Goal: Information Seeking & Learning: Understand process/instructions

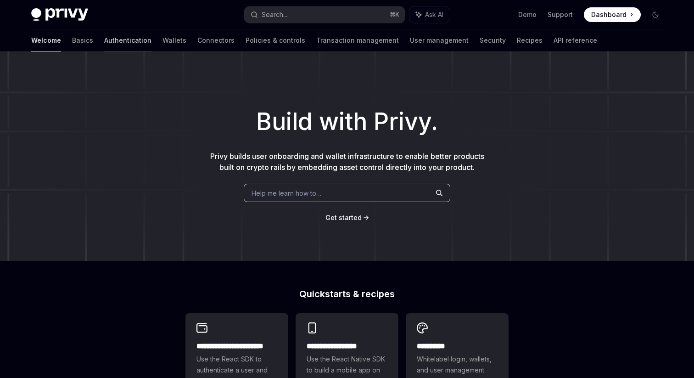
click at [104, 41] on link "Authentication" at bounding box center [127, 40] width 47 height 22
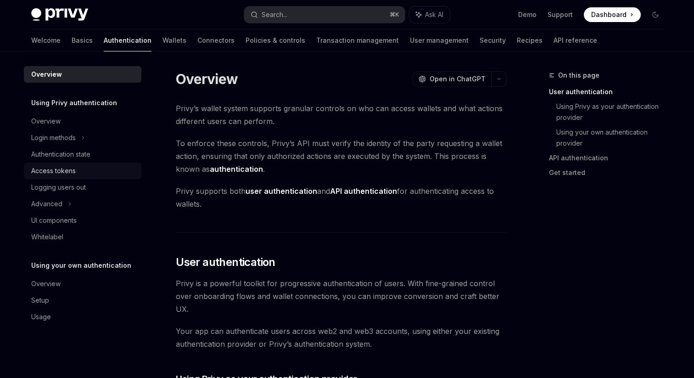
click at [70, 171] on div "Access tokens" at bounding box center [53, 170] width 45 height 11
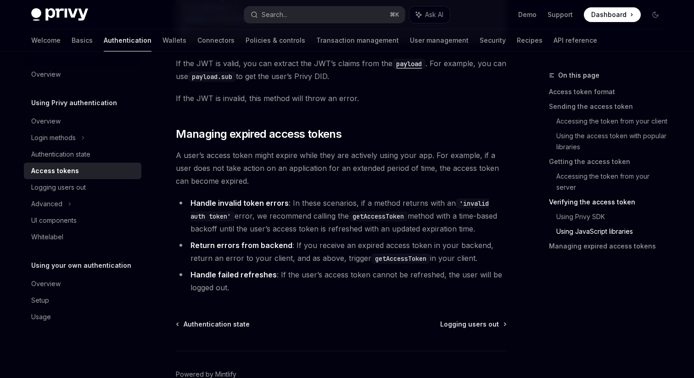
scroll to position [2413, 0]
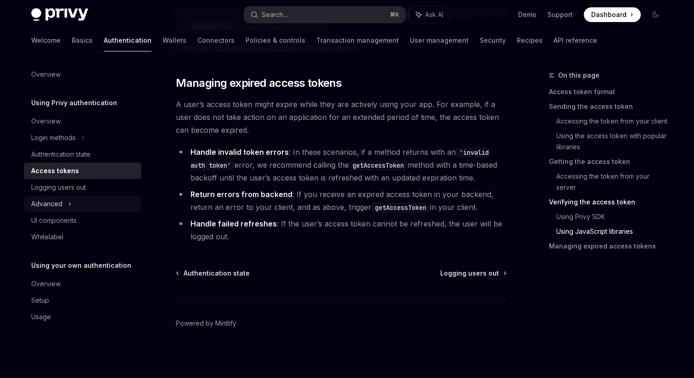
click at [85, 208] on div "Advanced" at bounding box center [83, 204] width 118 height 17
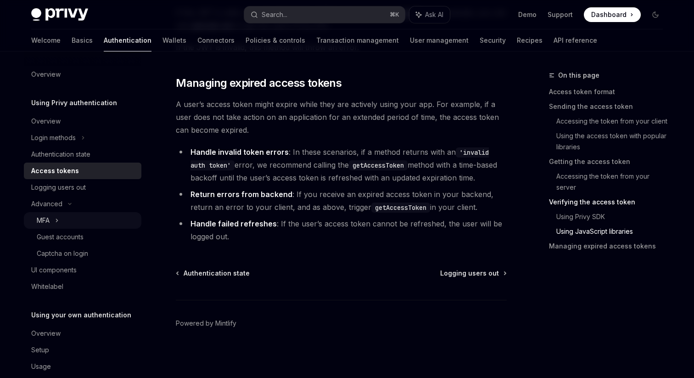
click at [81, 219] on div "MFA" at bounding box center [83, 220] width 118 height 17
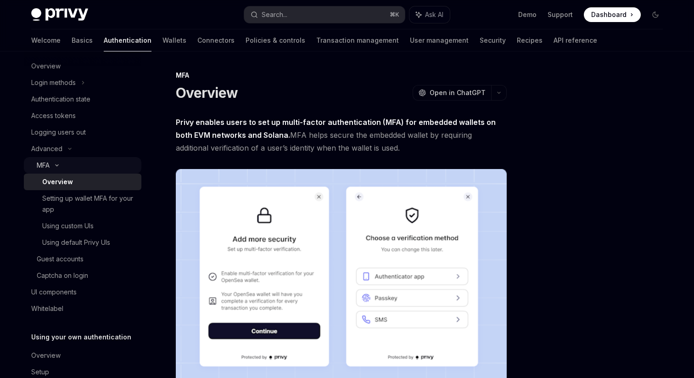
scroll to position [62, 0]
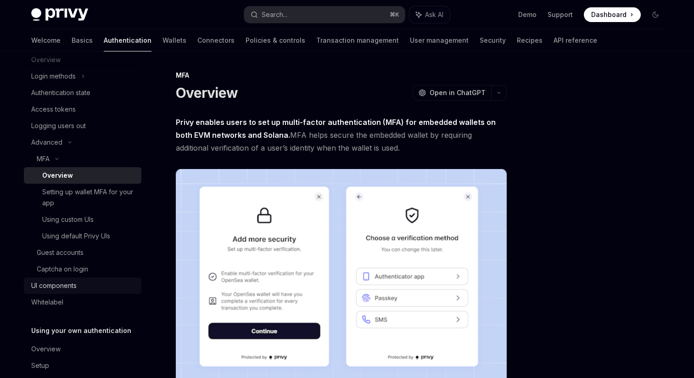
click at [75, 283] on div "UI components" at bounding box center [53, 285] width 45 height 11
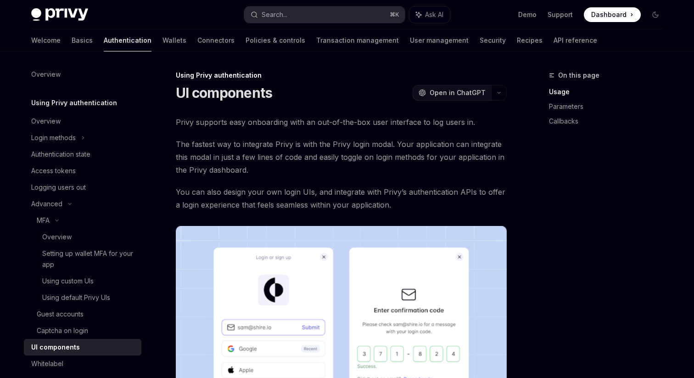
click at [442, 94] on span "Open in ChatGPT" at bounding box center [458, 92] width 56 height 9
click at [104, 39] on link "Authentication" at bounding box center [128, 40] width 48 height 22
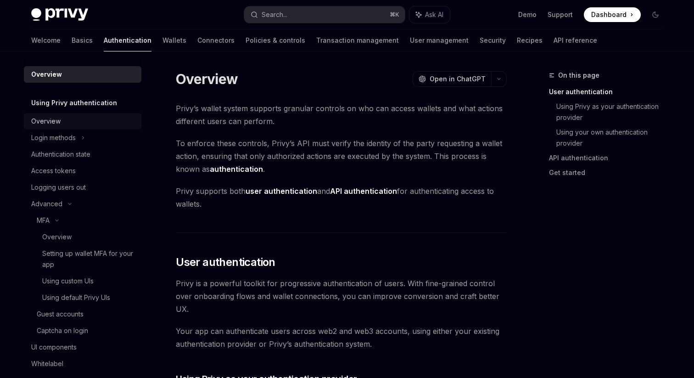
click at [76, 128] on link "Overview" at bounding box center [83, 121] width 118 height 17
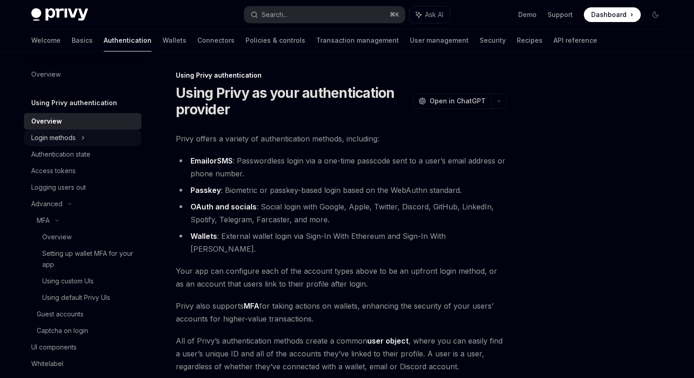
click at [75, 145] on div "Login methods" at bounding box center [83, 137] width 118 height 17
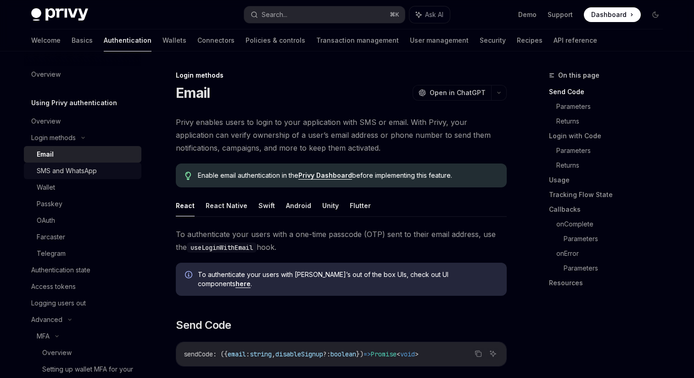
scroll to position [15, 0]
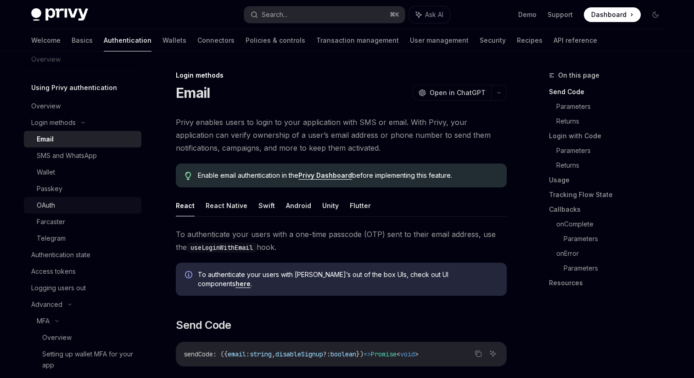
click at [79, 202] on div "OAuth" at bounding box center [86, 205] width 99 height 11
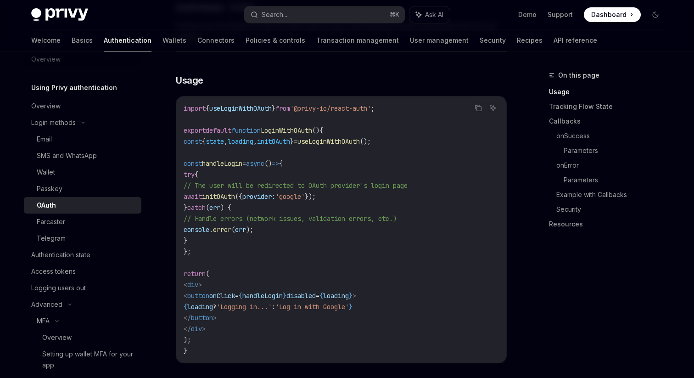
scroll to position [550, 0]
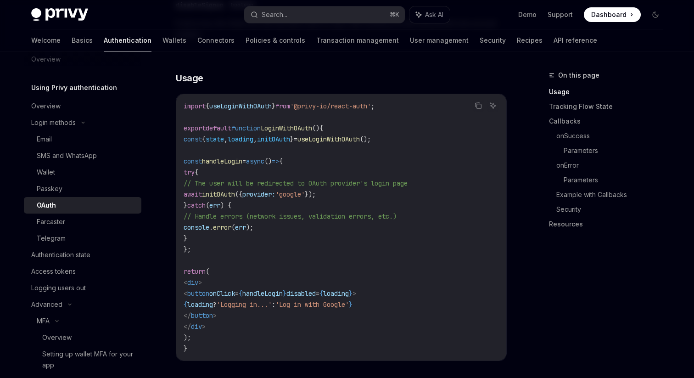
click at [235, 190] on span "initOAuth" at bounding box center [218, 194] width 33 height 8
copy span "initOAuth"
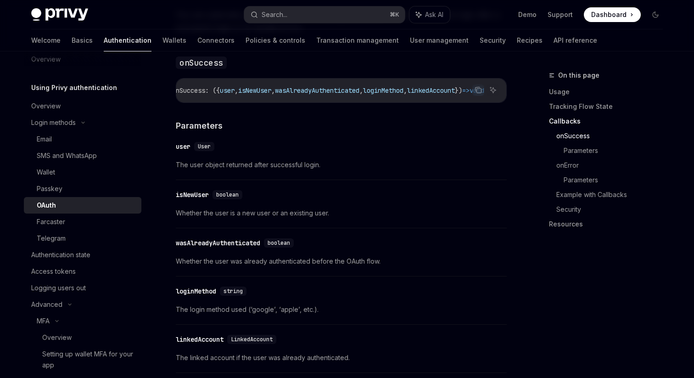
scroll to position [1200, 0]
click at [204, 144] on span "User" at bounding box center [204, 147] width 13 height 7
copy span "User"
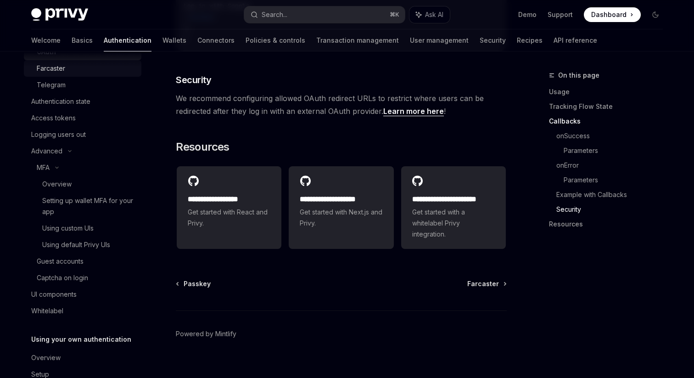
scroll to position [208, 0]
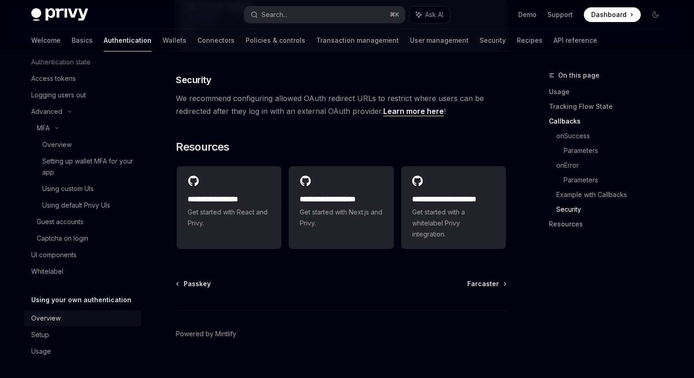
click at [77, 315] on div "Overview" at bounding box center [83, 318] width 105 height 11
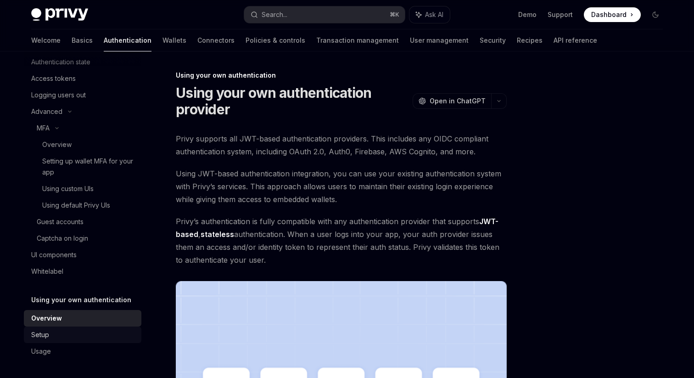
click at [56, 335] on div "Setup" at bounding box center [83, 334] width 105 height 11
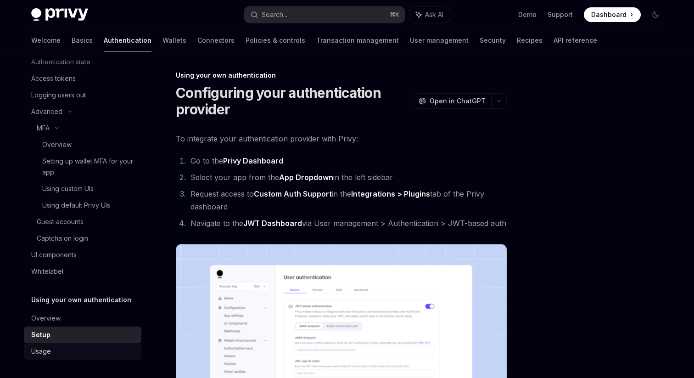
click at [56, 350] on div "Usage" at bounding box center [83, 351] width 105 height 11
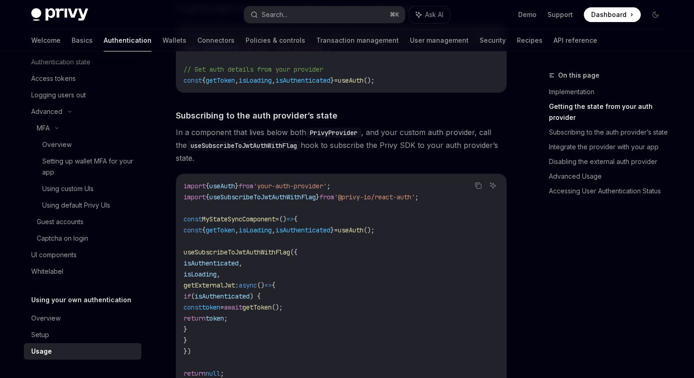
scroll to position [335, 0]
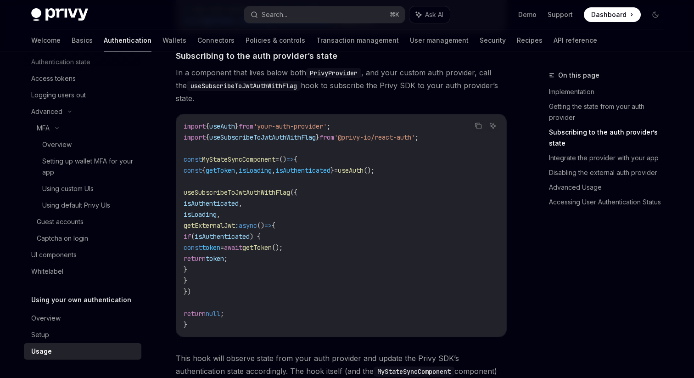
click at [235, 224] on span "getExternalJwt" at bounding box center [209, 225] width 51 height 8
click at [105, 319] on div "Overview" at bounding box center [83, 318] width 105 height 11
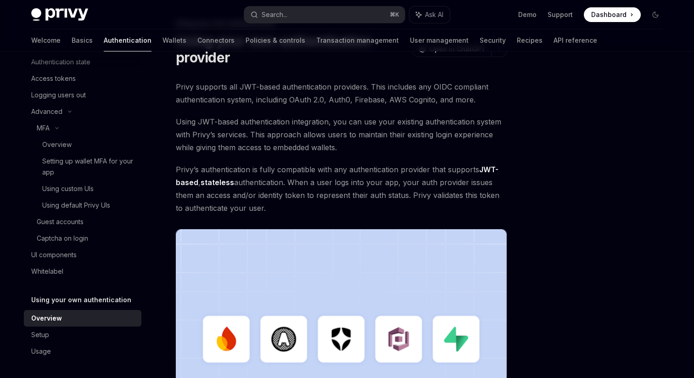
scroll to position [39, 0]
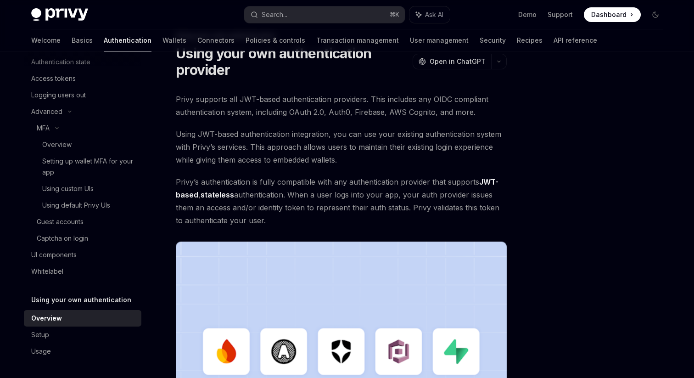
click at [117, 325] on link "Overview" at bounding box center [83, 318] width 118 height 17
click at [115, 331] on div "Setup" at bounding box center [83, 334] width 105 height 11
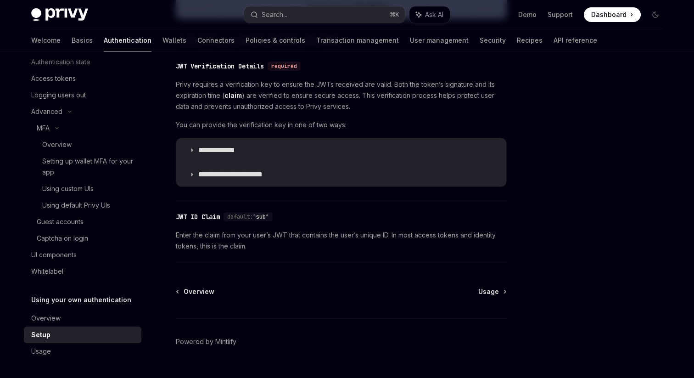
scroll to position [481, 0]
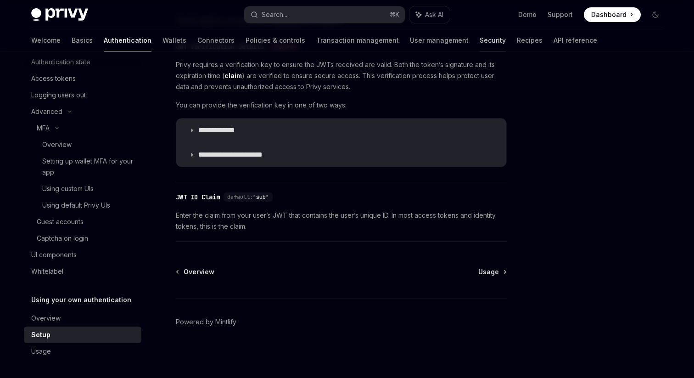
click at [480, 44] on link "Security" at bounding box center [493, 40] width 26 height 22
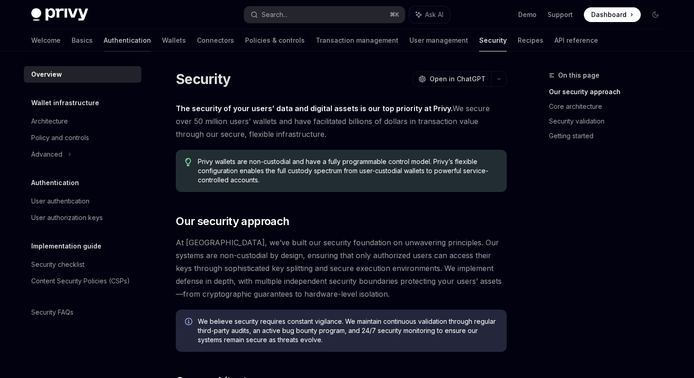
click at [104, 47] on link "Authentication" at bounding box center [127, 40] width 47 height 22
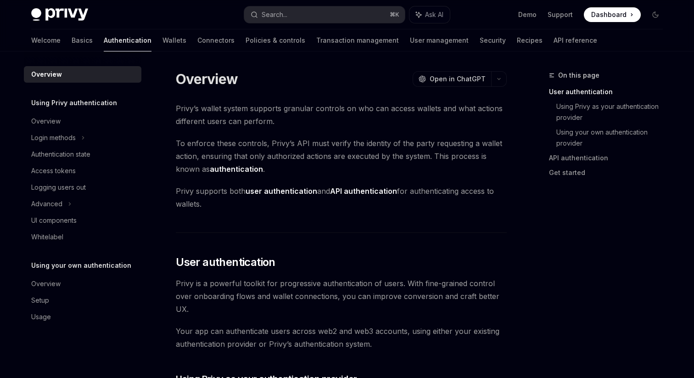
click at [607, 15] on span "Dashboard" at bounding box center [608, 14] width 35 height 9
click at [114, 108] on h5 "Using your own authentication" at bounding box center [74, 102] width 86 height 11
click at [51, 284] on div "Overview" at bounding box center [45, 283] width 29 height 11
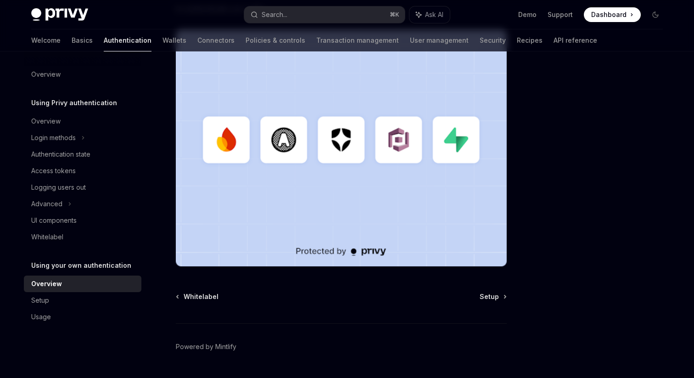
scroll to position [276, 0]
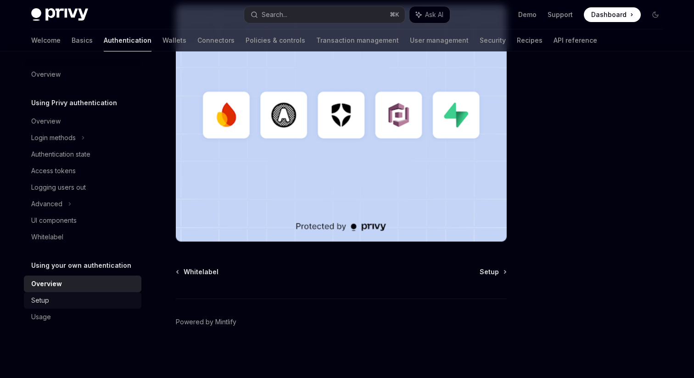
click at [82, 297] on div "Setup" at bounding box center [83, 300] width 105 height 11
type textarea "*"
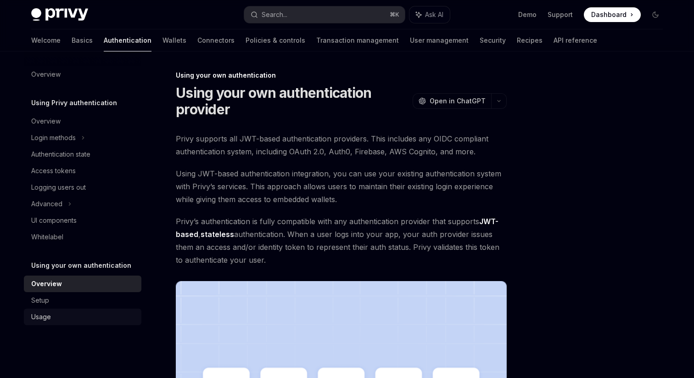
click at [77, 319] on div "Usage" at bounding box center [83, 316] width 105 height 11
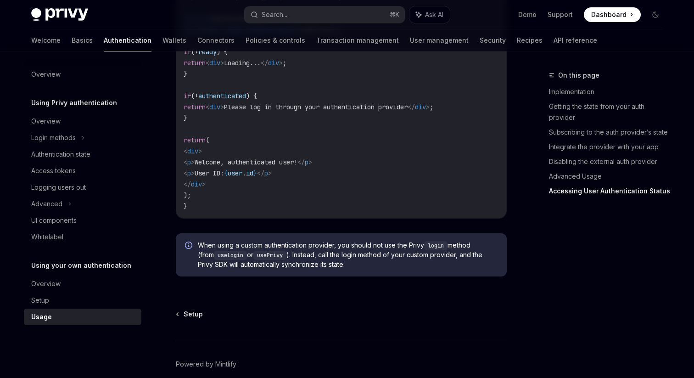
scroll to position [1961, 0]
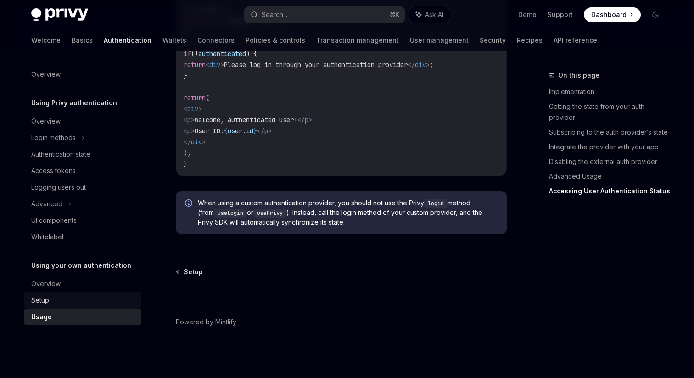
click at [118, 303] on div "Setup" at bounding box center [83, 300] width 105 height 11
type textarea "*"
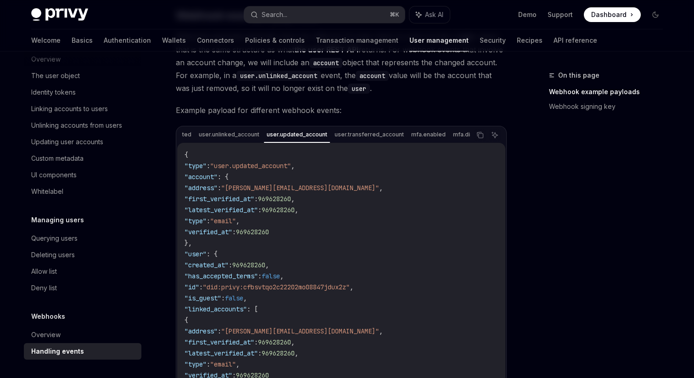
scroll to position [157, 0]
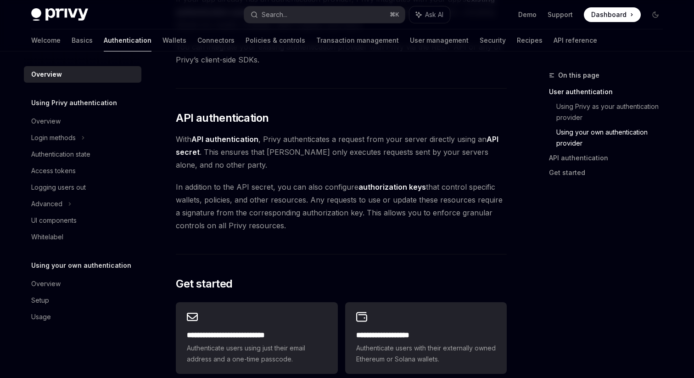
scroll to position [596, 0]
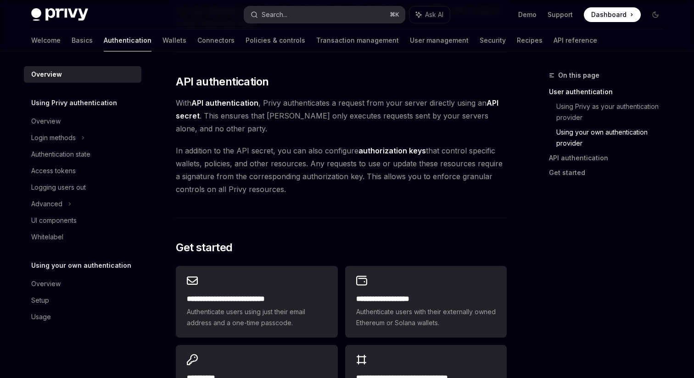
click at [293, 18] on button "Search... ⌘ K" at bounding box center [324, 14] width 161 height 17
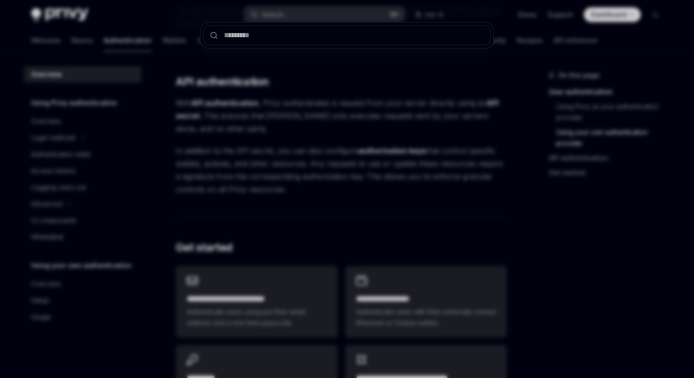
type input "**********"
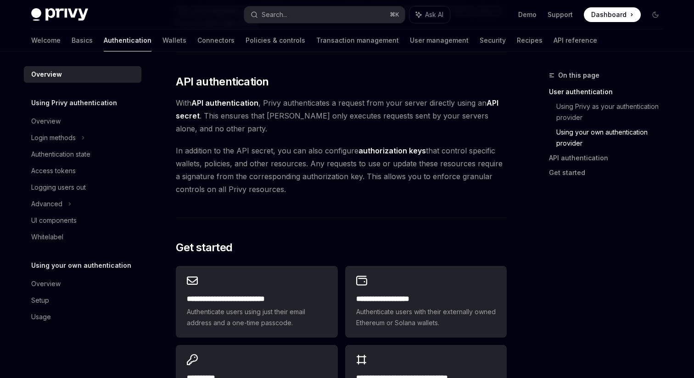
type textarea "*"
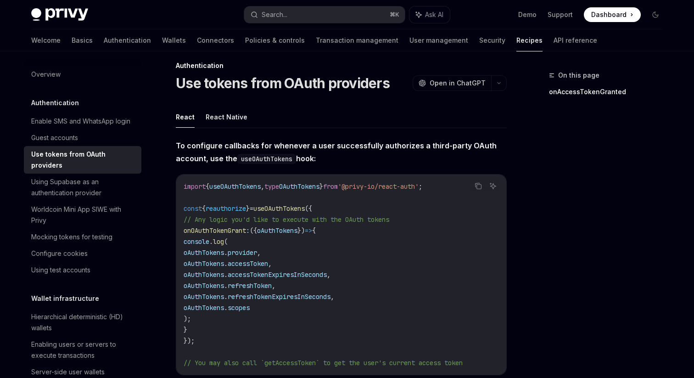
scroll to position [6, 0]
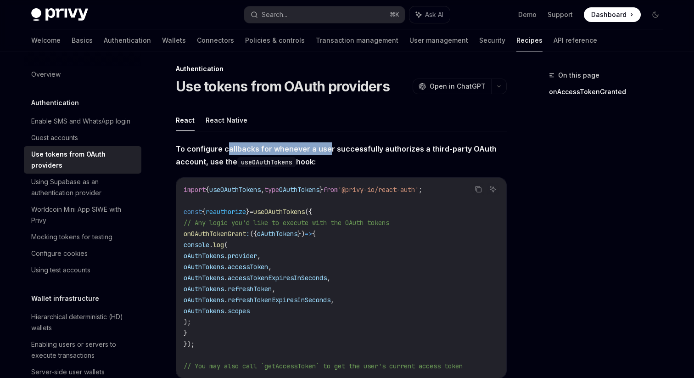
drag, startPoint x: 229, startPoint y: 149, endPoint x: 327, endPoint y: 149, distance: 98.2
click at [327, 149] on strong "To configure callbacks for whenever a user successfully authorizes a third-part…" at bounding box center [336, 155] width 321 height 22
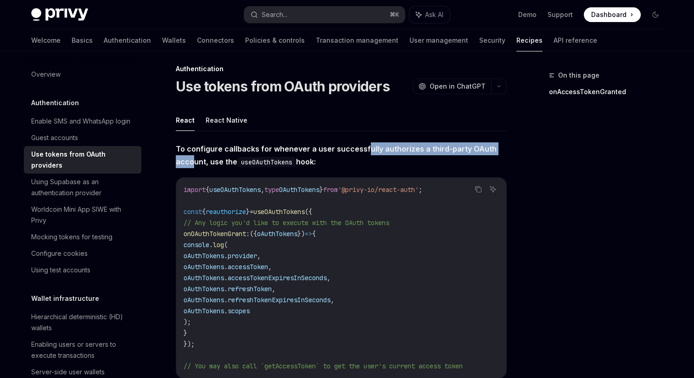
drag, startPoint x: 364, startPoint y: 149, endPoint x: 194, endPoint y: 163, distance: 171.3
click at [194, 163] on strong "To configure callbacks for whenever a user successfully authorizes a third-part…" at bounding box center [336, 155] width 321 height 22
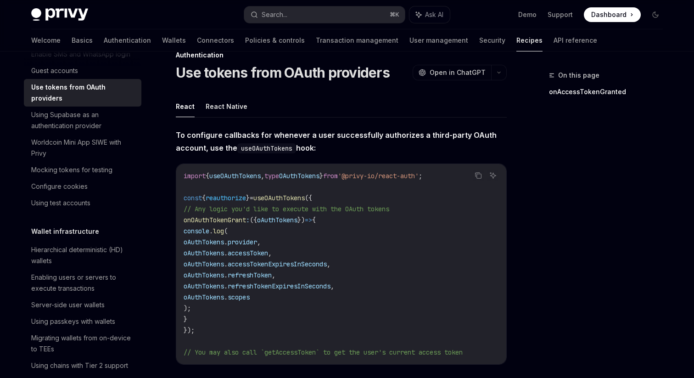
scroll to position [31, 0]
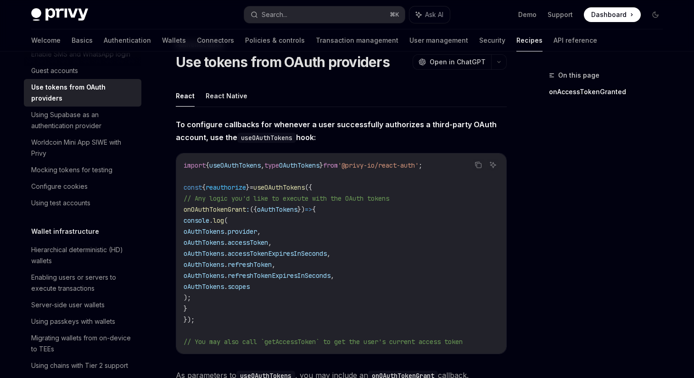
click at [259, 140] on code "useOAuthTokens" at bounding box center [266, 138] width 59 height 10
copy code "useOAuthTokens"
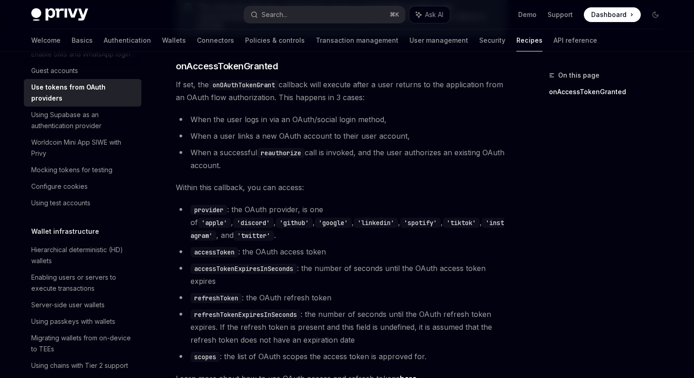
scroll to position [428, 0]
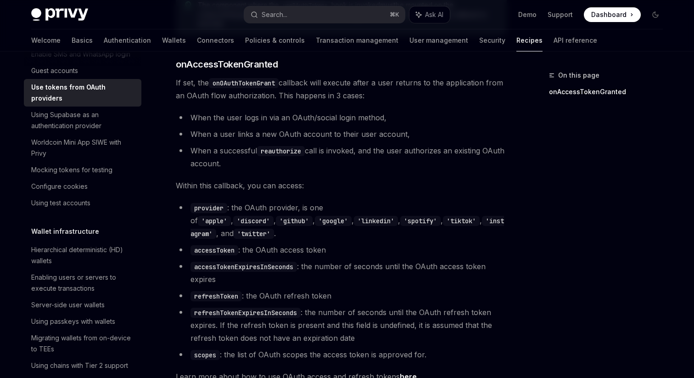
click at [255, 262] on code "accessTokenExpiresInSeconds" at bounding box center [243, 267] width 106 height 10
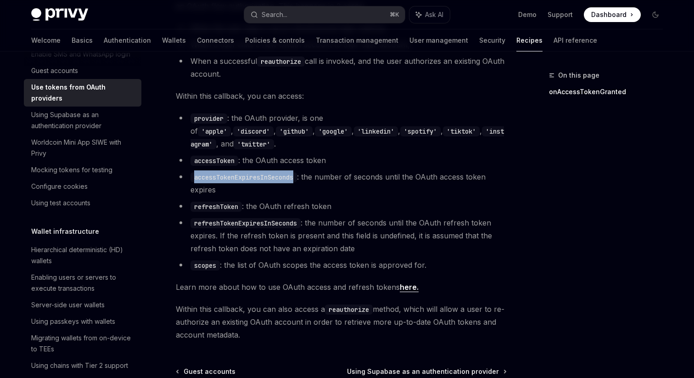
scroll to position [518, 0]
click at [266, 280] on span "Learn more about how to use OAuth access and refresh tokens here." at bounding box center [341, 286] width 331 height 13
click at [211, 201] on code "refreshToken" at bounding box center [215, 206] width 51 height 10
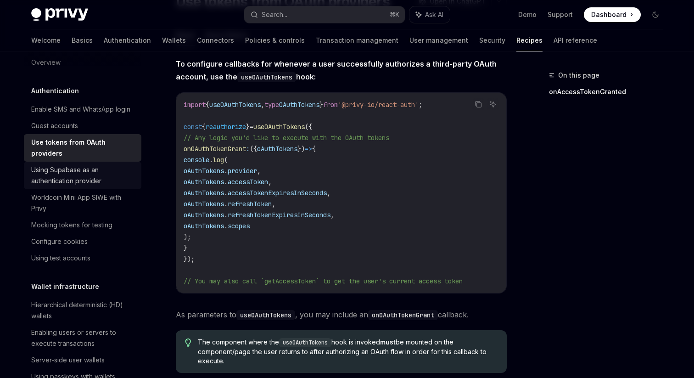
scroll to position [0, 0]
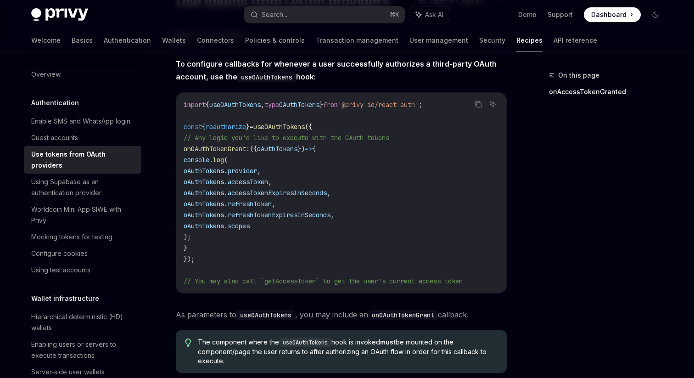
click at [241, 151] on span "onOAuthTokenGrant" at bounding box center [215, 149] width 62 height 8
click at [224, 182] on span "oAuthTokens" at bounding box center [204, 182] width 40 height 8
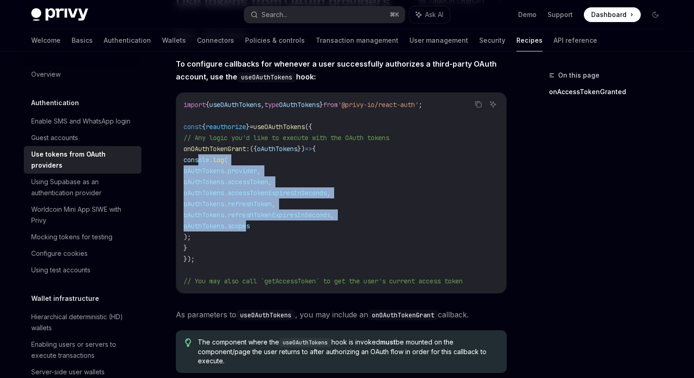
drag, startPoint x: 201, startPoint y: 158, endPoint x: 274, endPoint y: 231, distance: 103.2
click at [274, 231] on code "import { useOAuthTokens , type OAuthTokens } from '@privy-io/react-auth' ; cons…" at bounding box center [341, 192] width 315 height 187
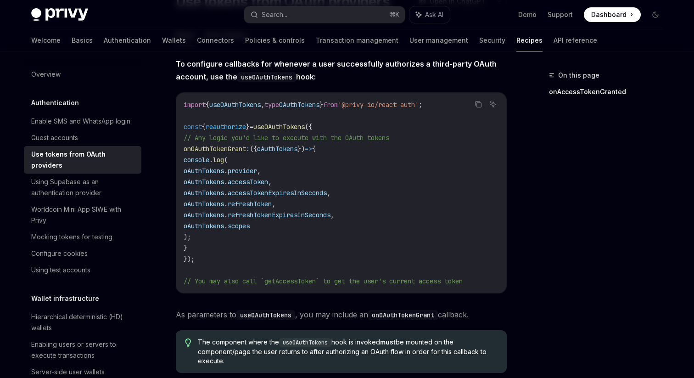
drag, startPoint x: 245, startPoint y: 235, endPoint x: 196, endPoint y: 160, distance: 89.0
click at [196, 160] on code "import { useOAuthTokens , type OAuthTokens } from '@privy-io/react-auth' ; cons…" at bounding box center [341, 192] width 315 height 187
click at [196, 160] on span "console" at bounding box center [197, 160] width 26 height 8
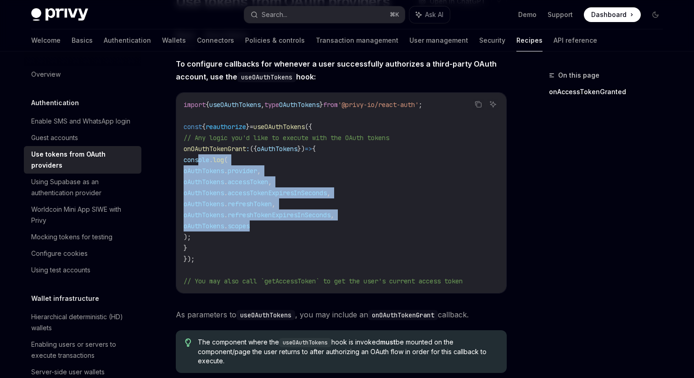
drag, startPoint x: 197, startPoint y: 160, endPoint x: 325, endPoint y: 221, distance: 141.5
click at [325, 221] on code "import { useOAuthTokens , type OAuthTokens } from '@privy-io/react-auth' ; cons…" at bounding box center [341, 192] width 315 height 187
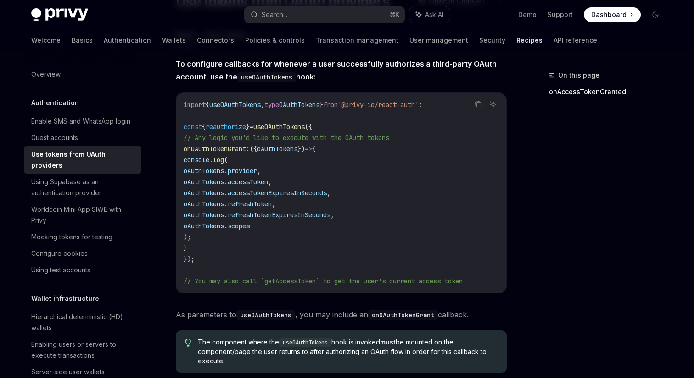
click at [242, 127] on span "reauthorize" at bounding box center [226, 127] width 40 height 8
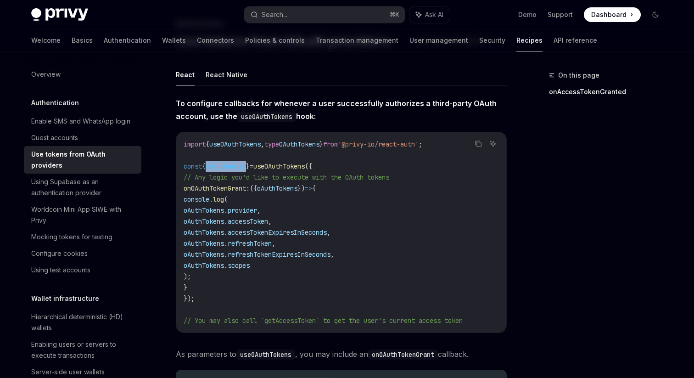
scroll to position [70, 0]
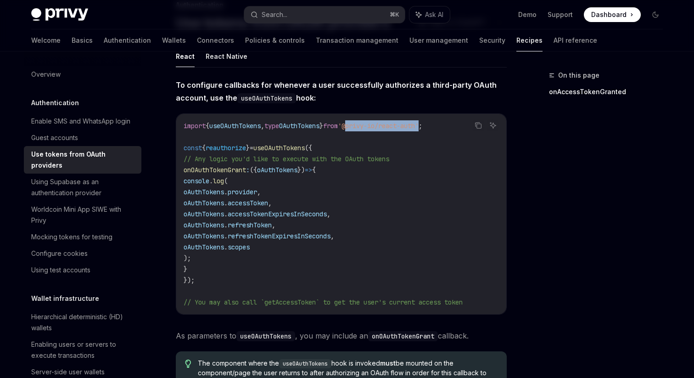
drag, startPoint x: 367, startPoint y: 126, endPoint x: 447, endPoint y: 124, distance: 79.4
click at [419, 124] on span "'@privy-io/react-auth'" at bounding box center [378, 126] width 81 height 8
copy span "@privy-io/react-auth"
click at [241, 148] on span "reauthorize" at bounding box center [226, 148] width 40 height 8
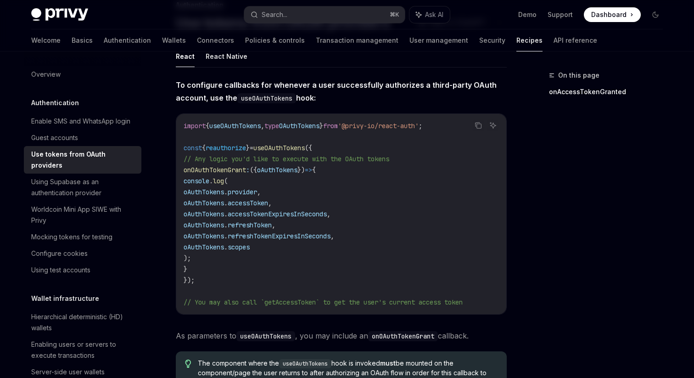
click at [241, 148] on span "reauthorize" at bounding box center [226, 148] width 40 height 8
copy span "reauthorize"
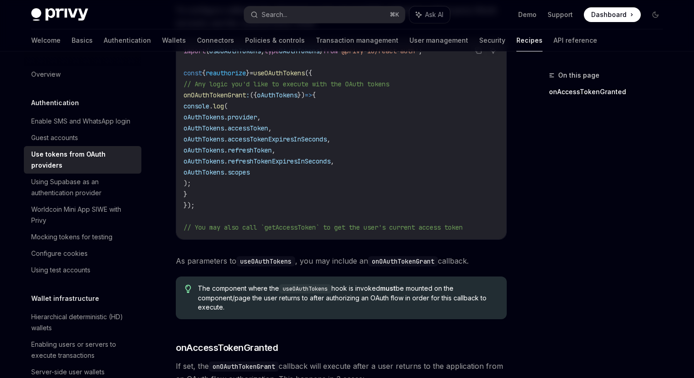
scroll to position [91, 0]
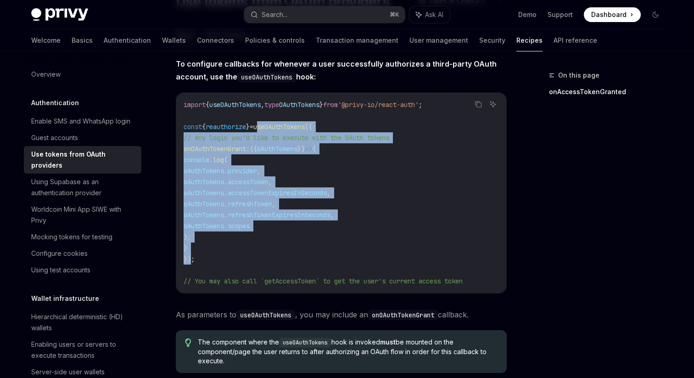
drag, startPoint x: 268, startPoint y: 128, endPoint x: 193, endPoint y: 260, distance: 151.9
click at [193, 260] on code "import { useOAuthTokens , type OAuthTokens } from '@privy-io/react-auth' ; cons…" at bounding box center [341, 192] width 315 height 187
copy code "useOAuthTokens ({ // Any logic you'd like to execute with the OAuth tokens onOA…"
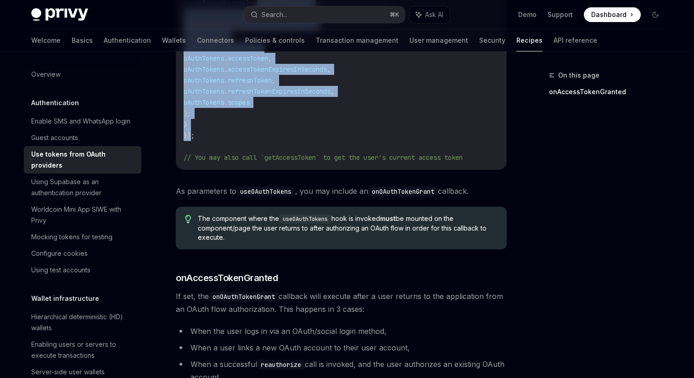
scroll to position [216, 0]
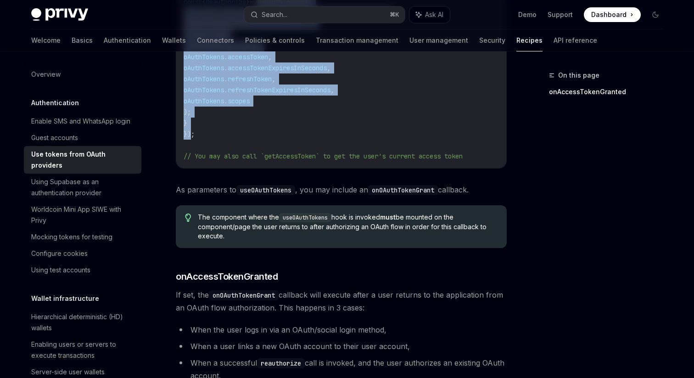
copy code "useOAuthTokens ({ // Any logic you'd like to execute with the OAuth tokens onOA…"
